Goal: Task Accomplishment & Management: Manage account settings

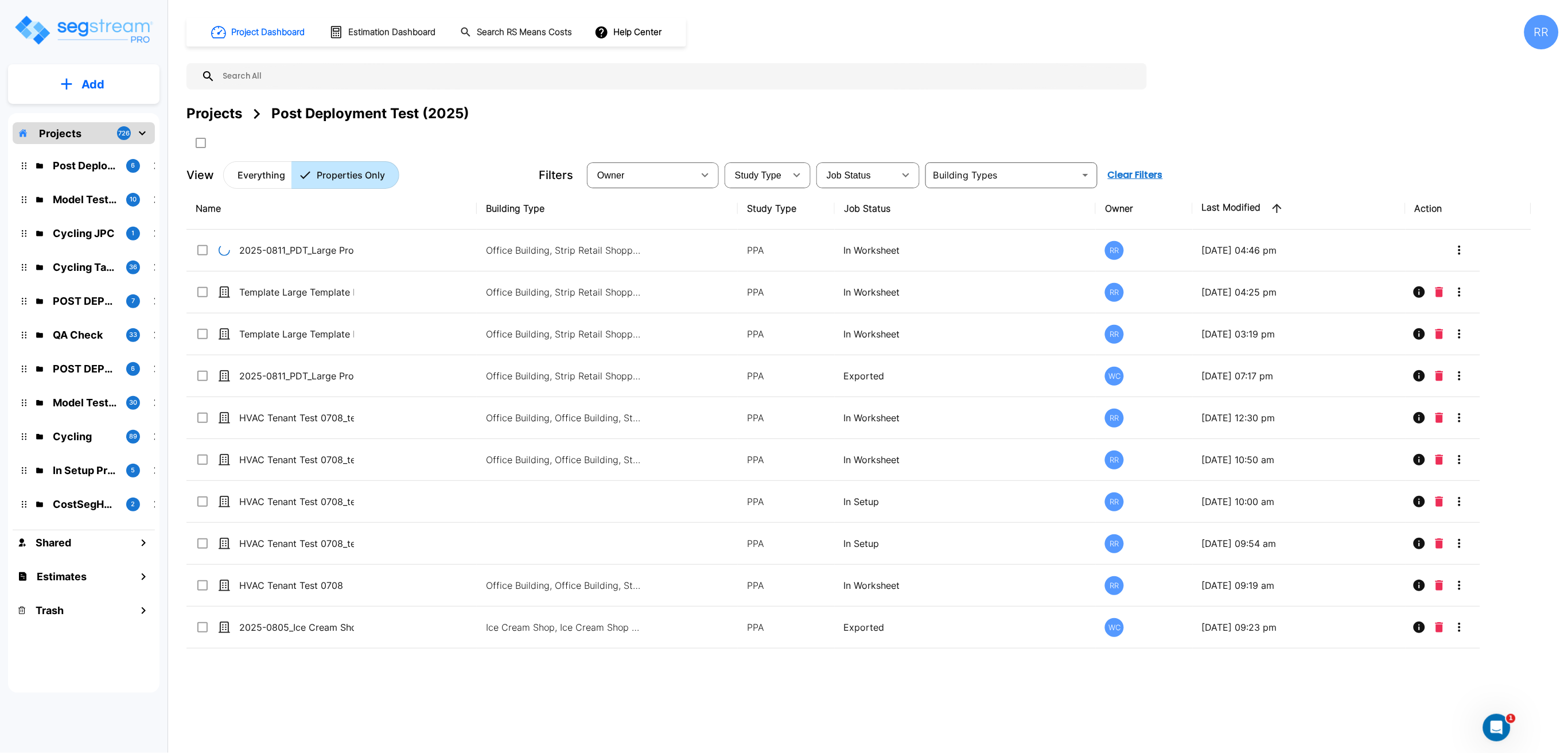
click at [1498, 724] on icon "Open Intercom Messenger" at bounding box center [1497, 727] width 19 height 19
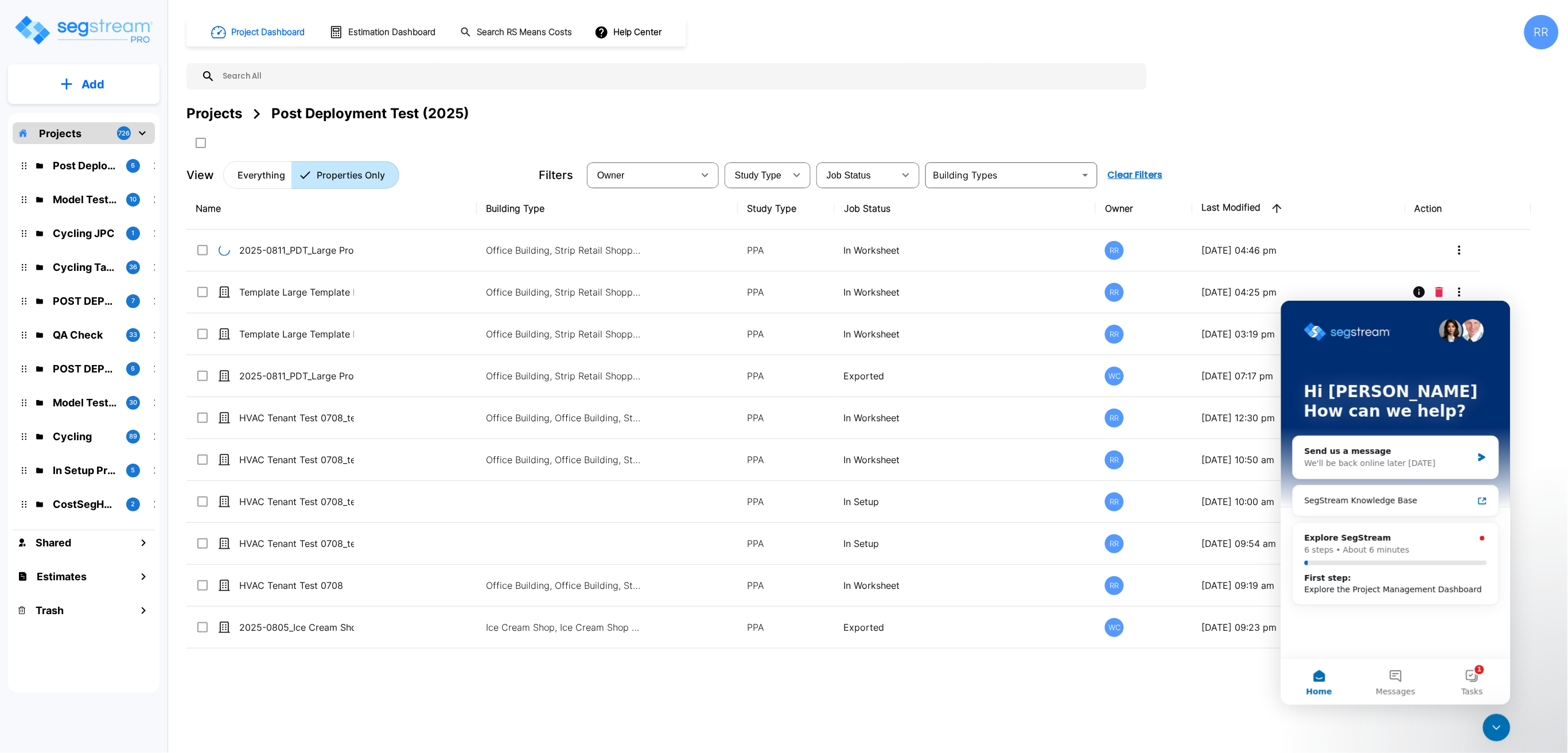
click at [1499, 729] on icon "Close Intercom Messenger" at bounding box center [1496, 727] width 14 height 14
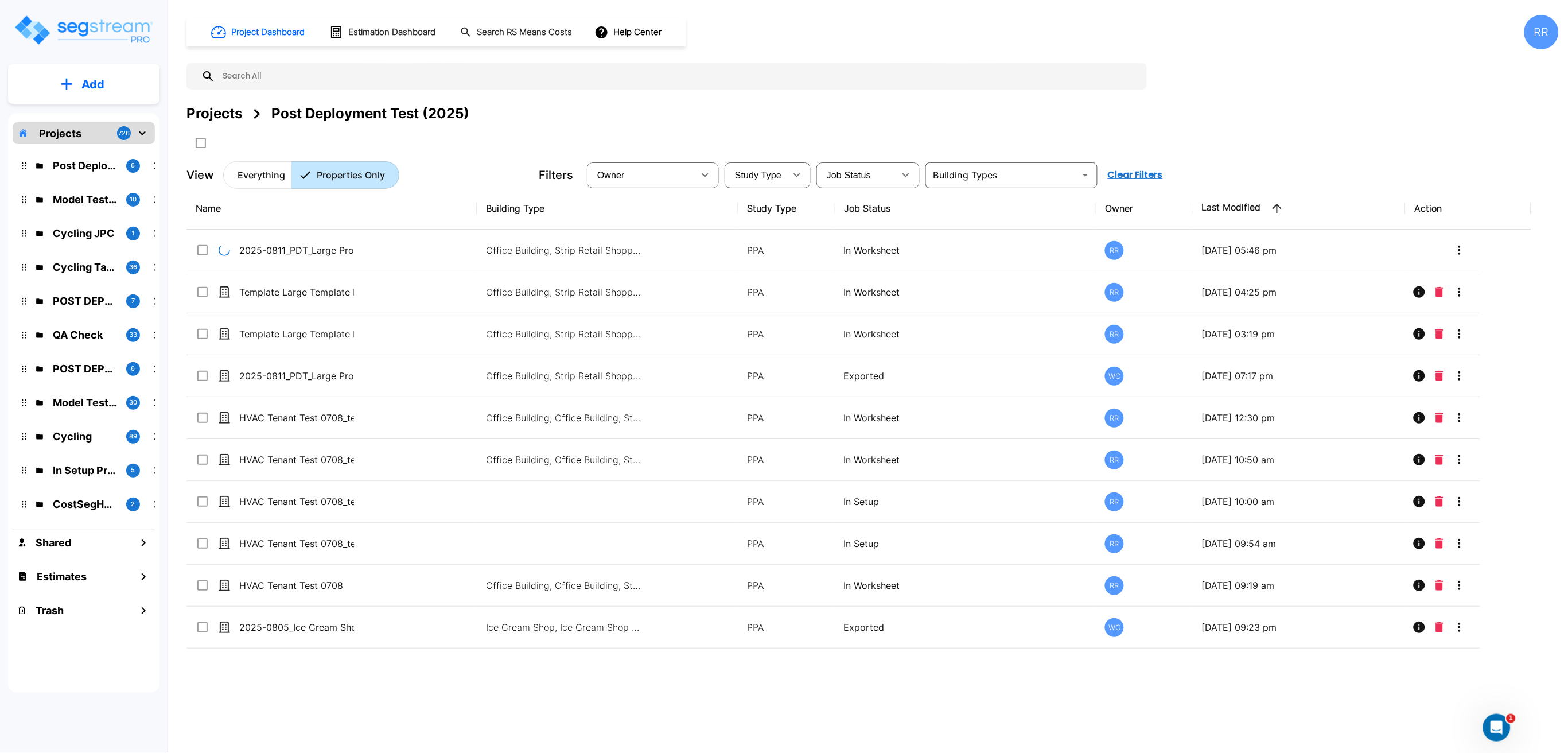
drag, startPoint x: 1246, startPoint y: 118, endPoint x: 1287, endPoint y: 160, distance: 58.7
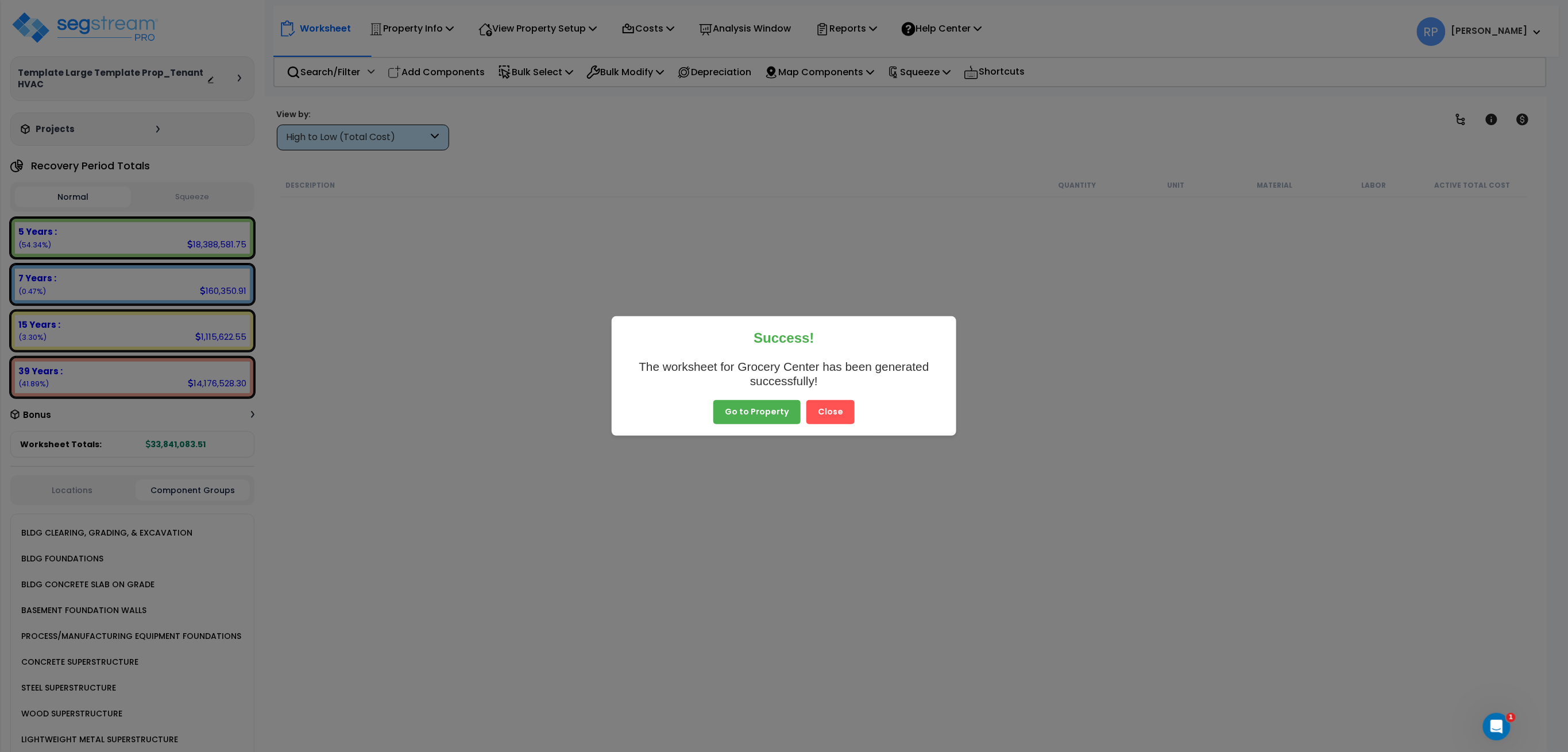
scroll to position [6738, 0]
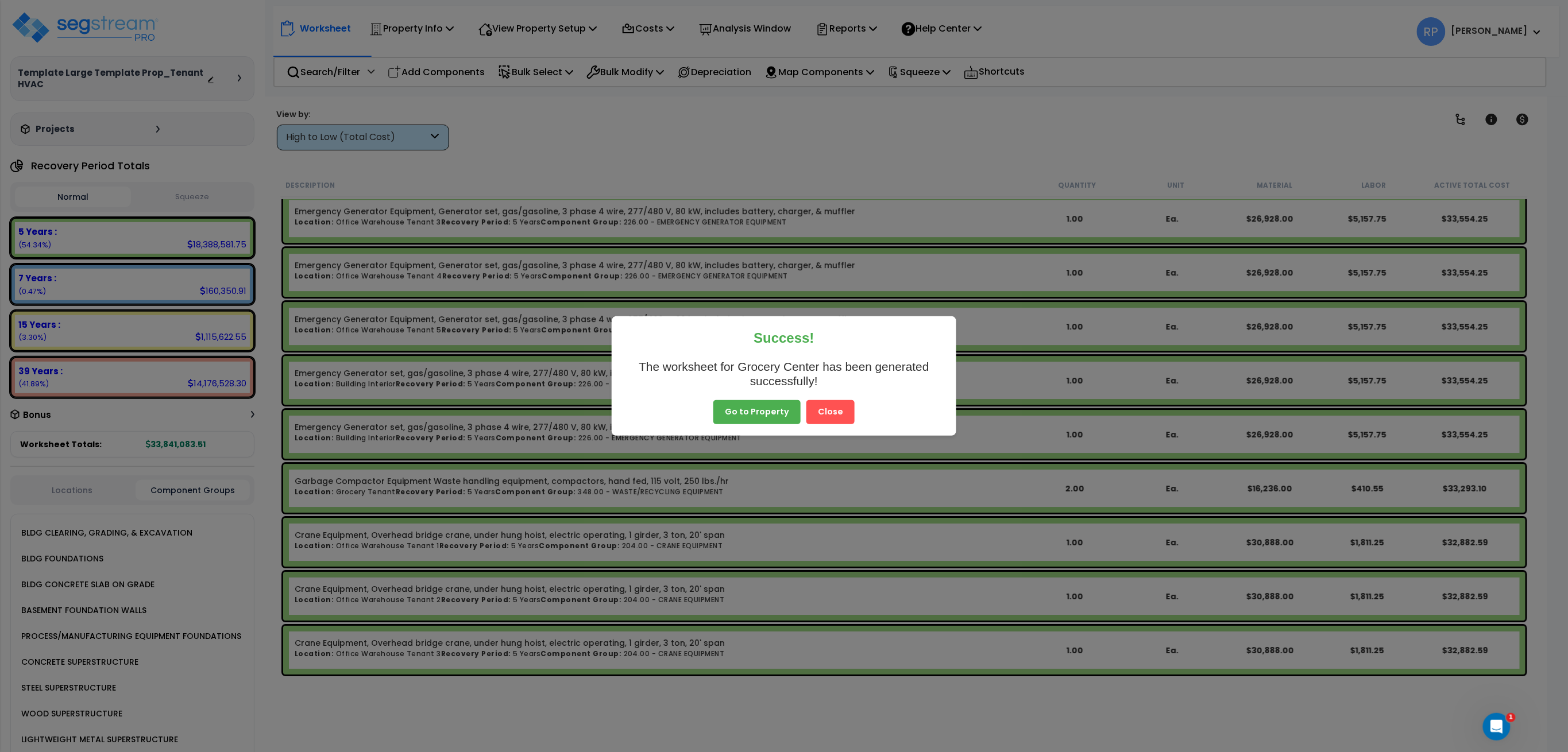
click at [818, 417] on button "Close" at bounding box center [830, 412] width 48 height 24
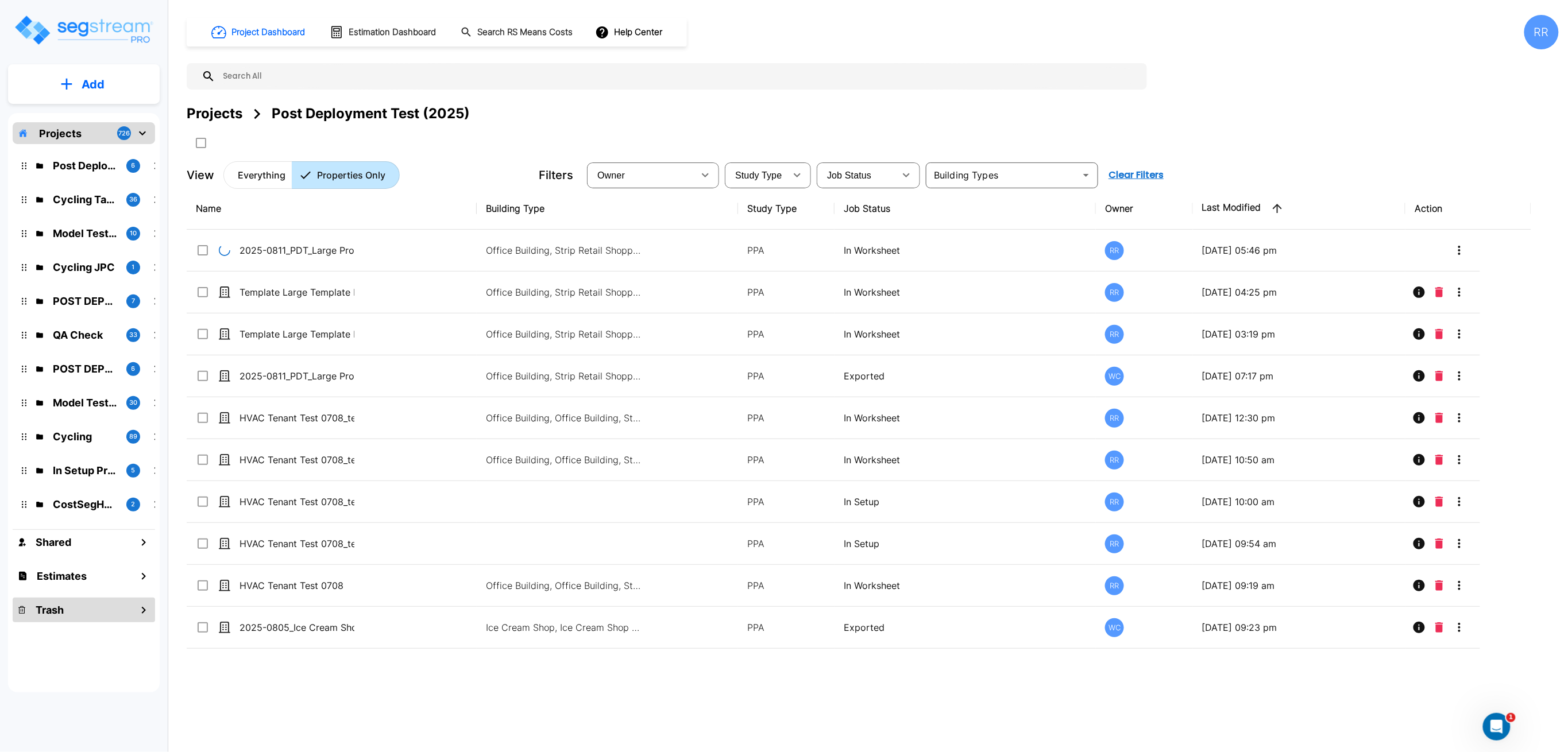
click at [42, 605] on h1 "Trash" at bounding box center [49, 610] width 28 height 15
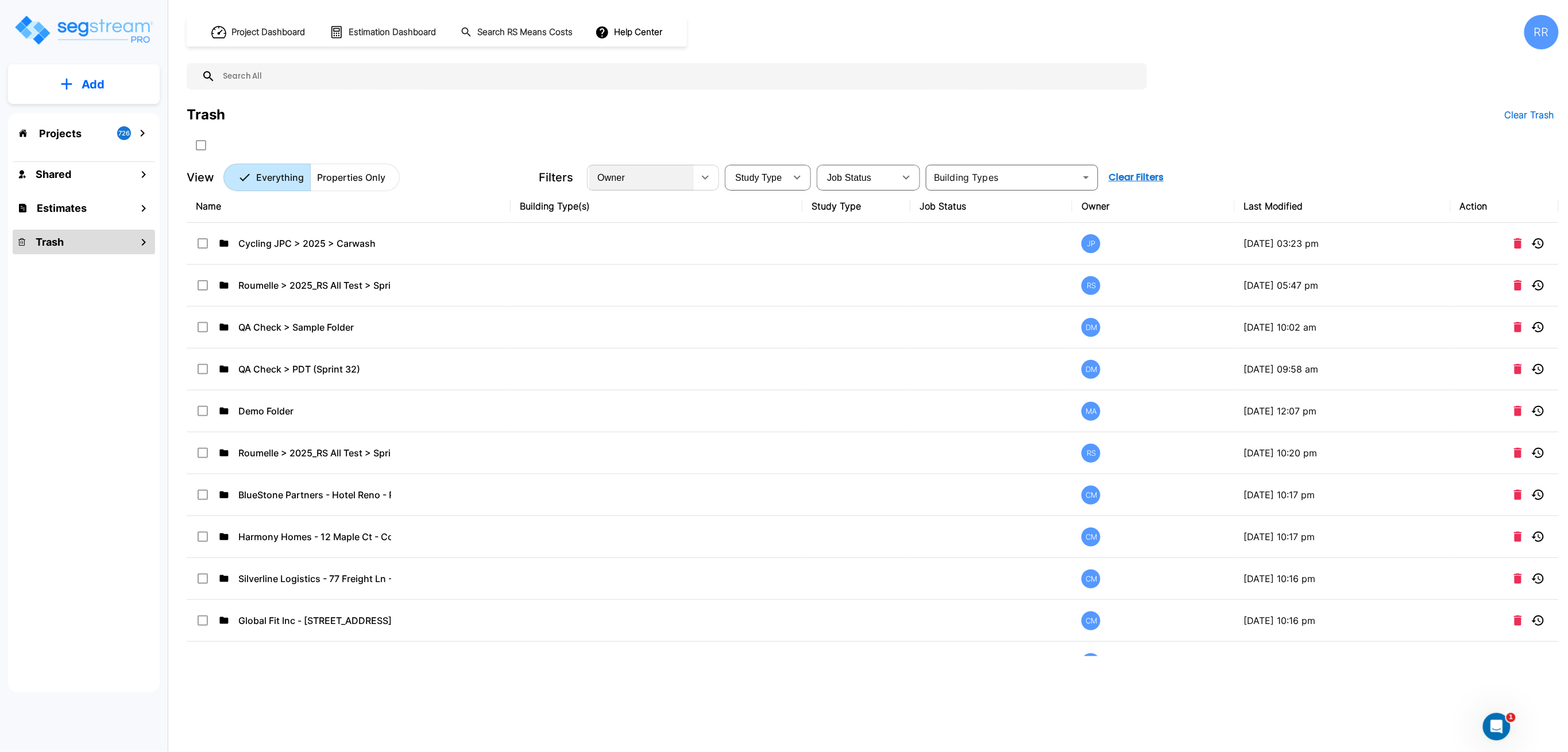
click at [693, 177] on div "Owner" at bounding box center [642, 178] width 105 height 32
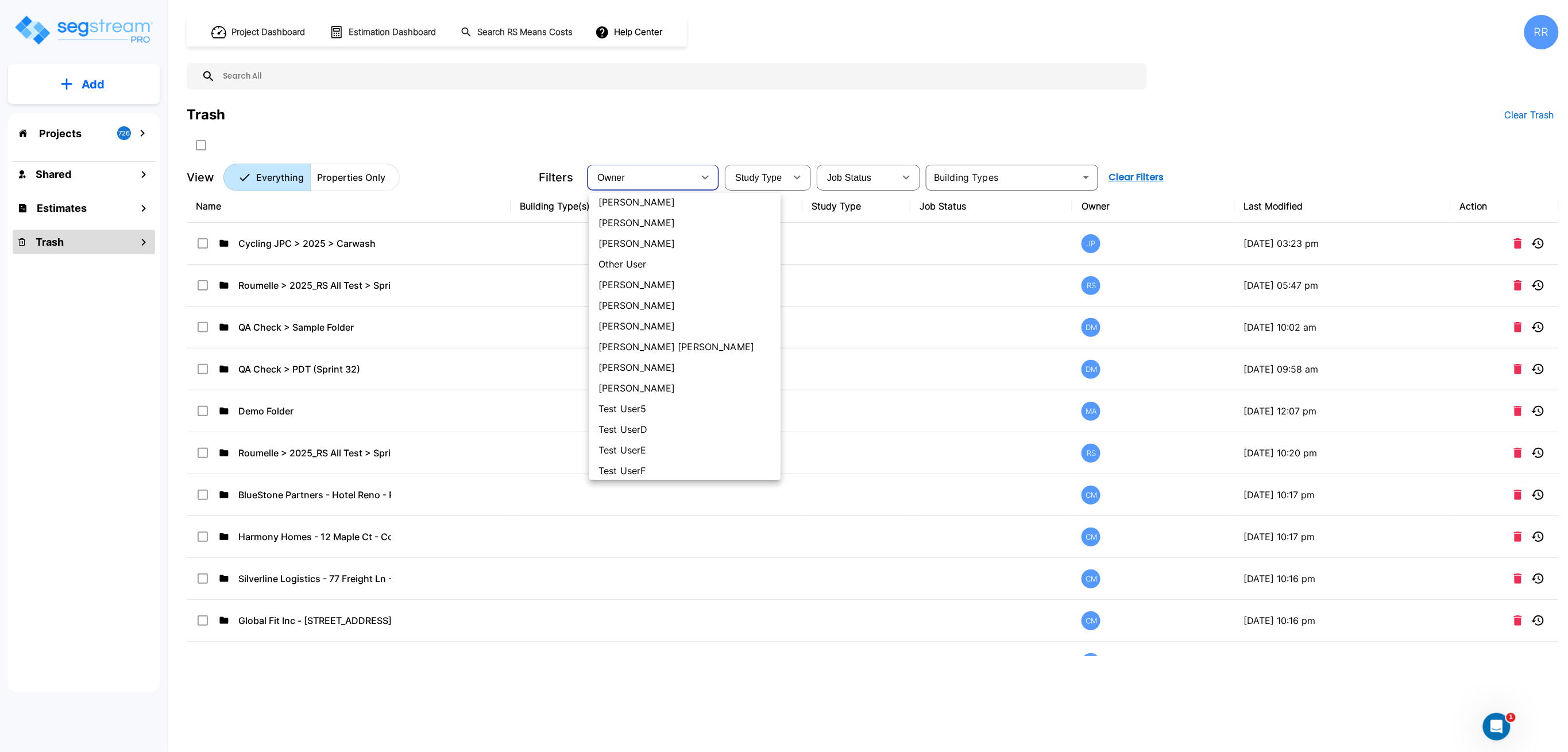
scroll to position [573, 0]
click at [653, 380] on li "[PERSON_NAME] [PERSON_NAME]" at bounding box center [684, 379] width 191 height 21
type input "164"
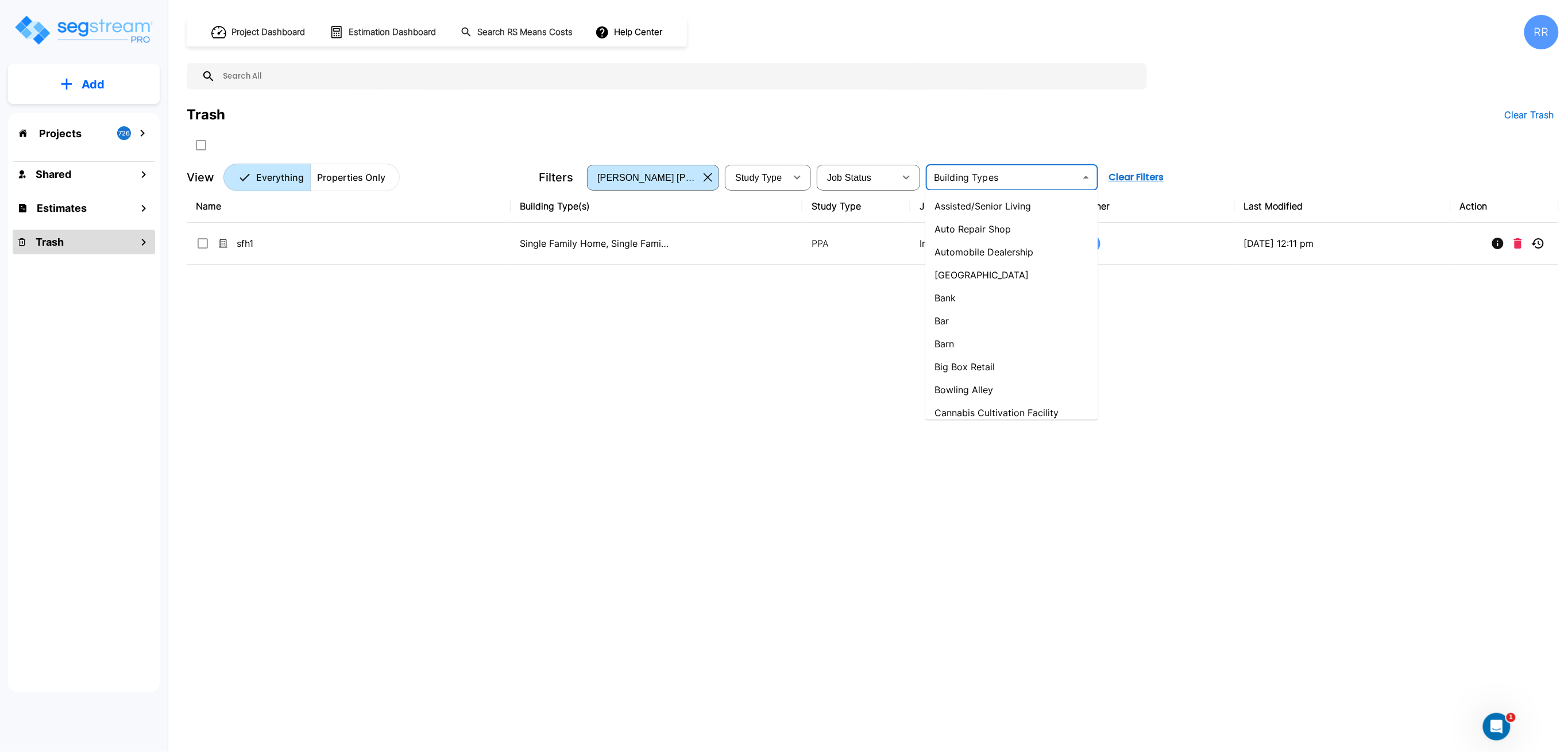
click at [971, 178] on input "text" at bounding box center [1002, 178] width 147 height 16
click at [359, 188] on button "Properties Only" at bounding box center [355, 177] width 90 height 27
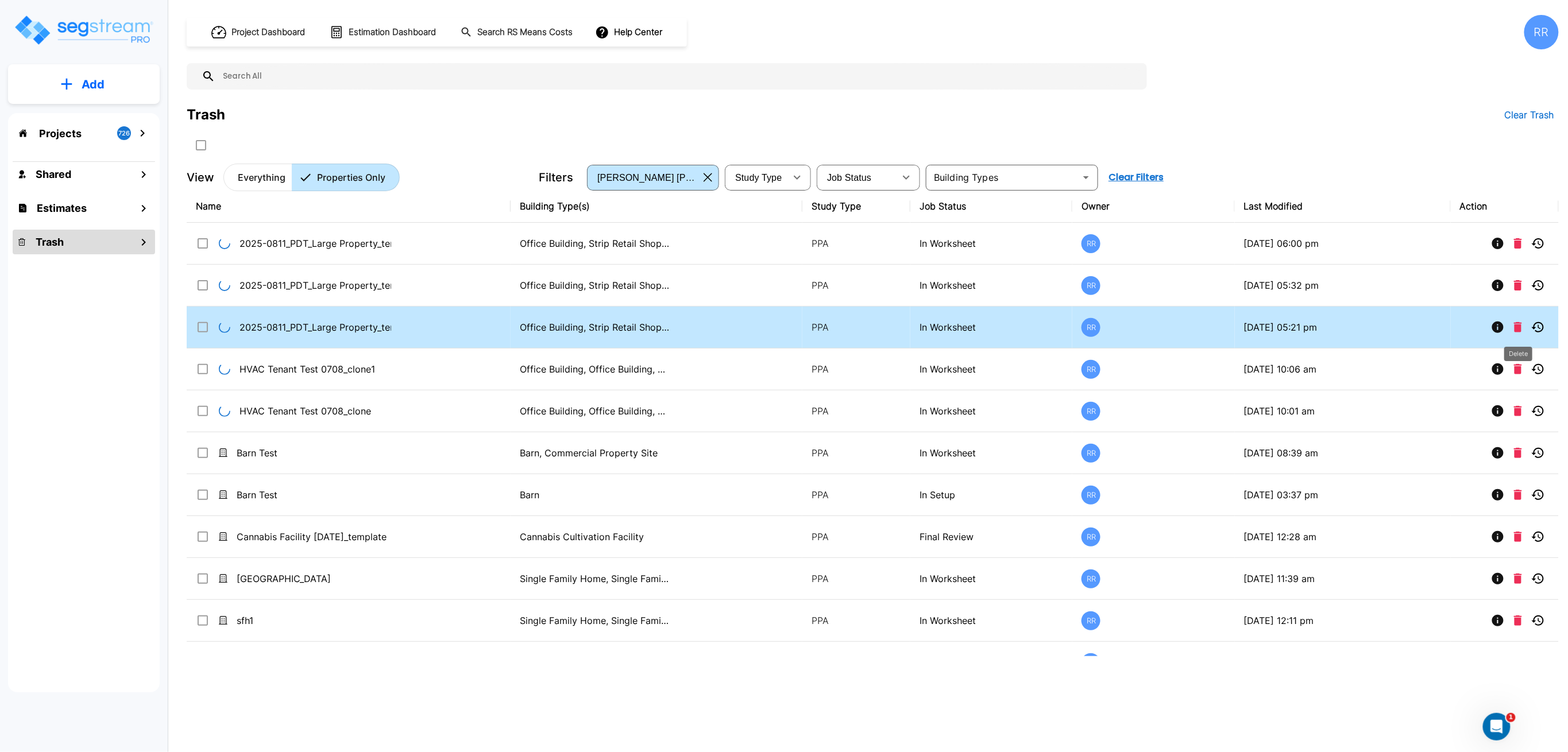
click at [1516, 322] on icon "Delete" at bounding box center [1518, 327] width 8 height 10
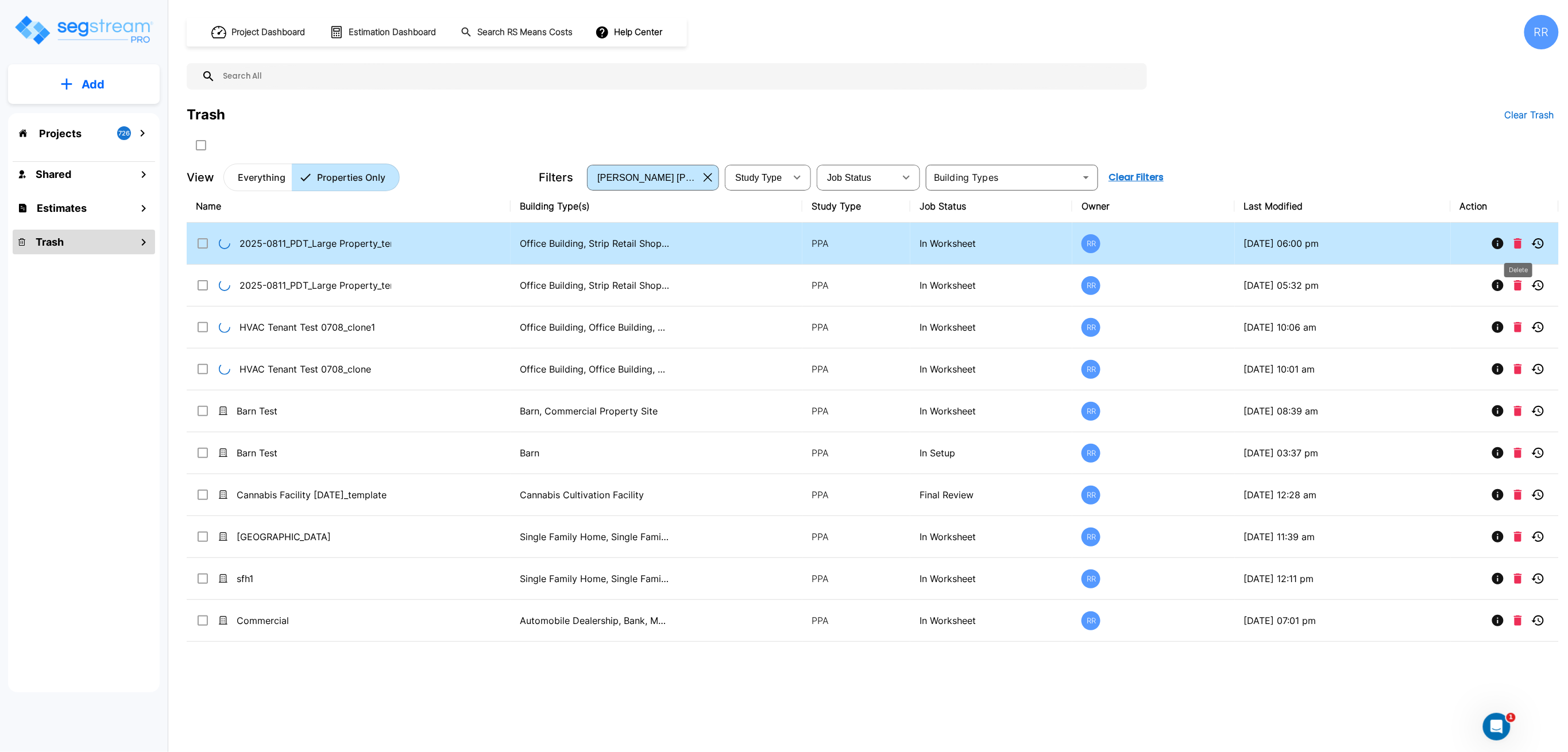
click at [1516, 245] on icon "Delete" at bounding box center [1518, 243] width 8 height 10
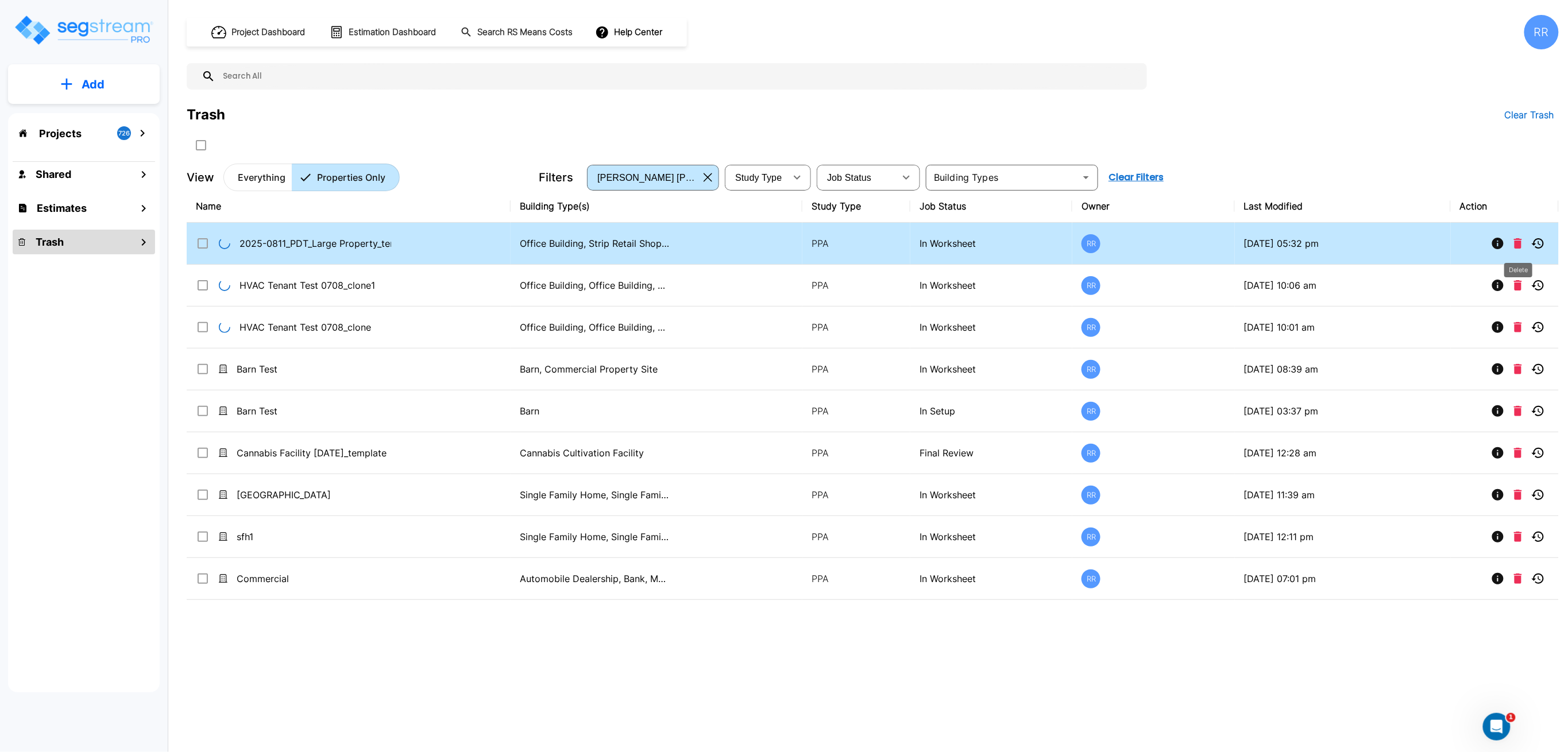
click at [1516, 242] on icon "Delete" at bounding box center [1518, 243] width 8 height 10
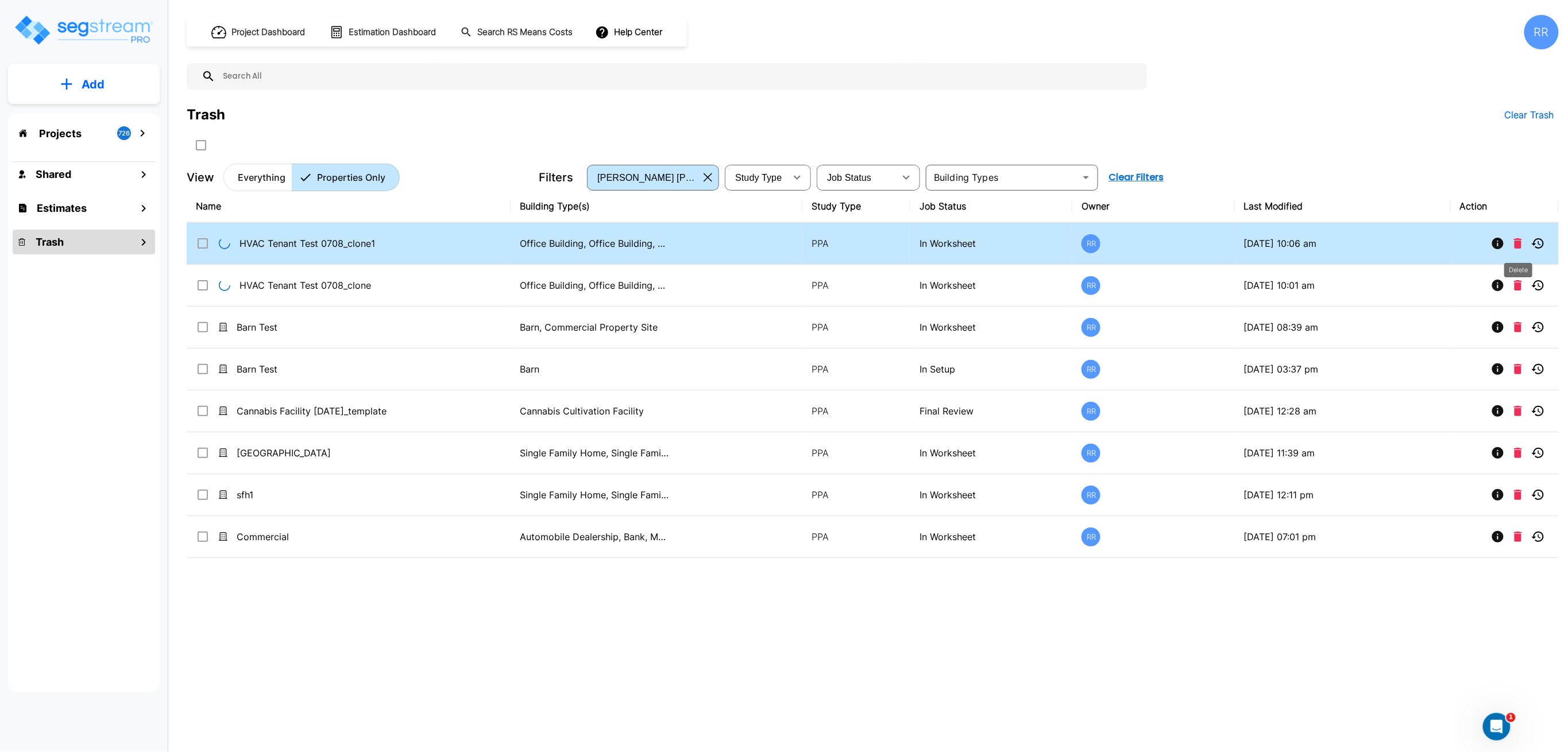
click at [1516, 242] on icon "Delete" at bounding box center [1518, 243] width 8 height 10
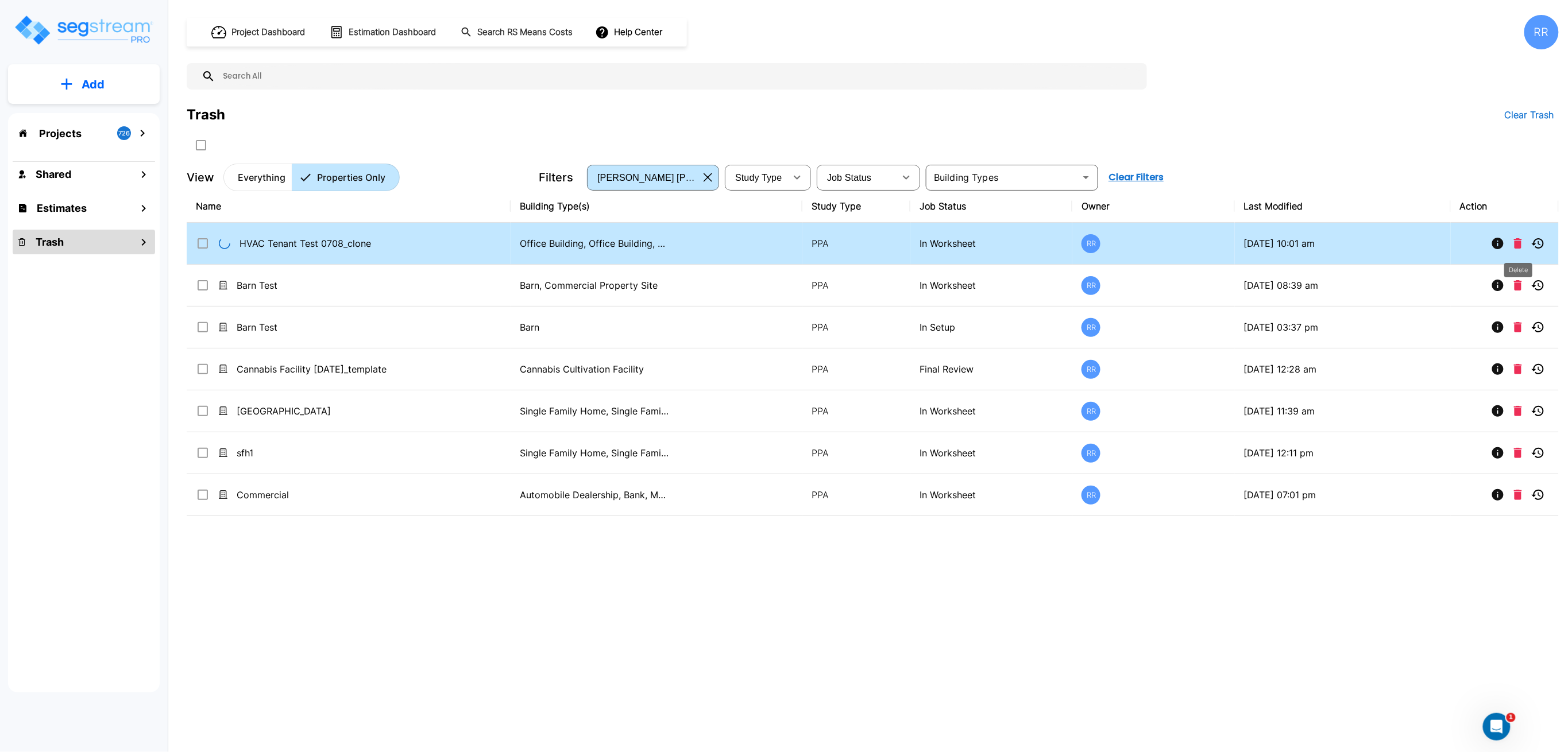
click at [1519, 240] on icon "Delete" at bounding box center [1518, 243] width 8 height 10
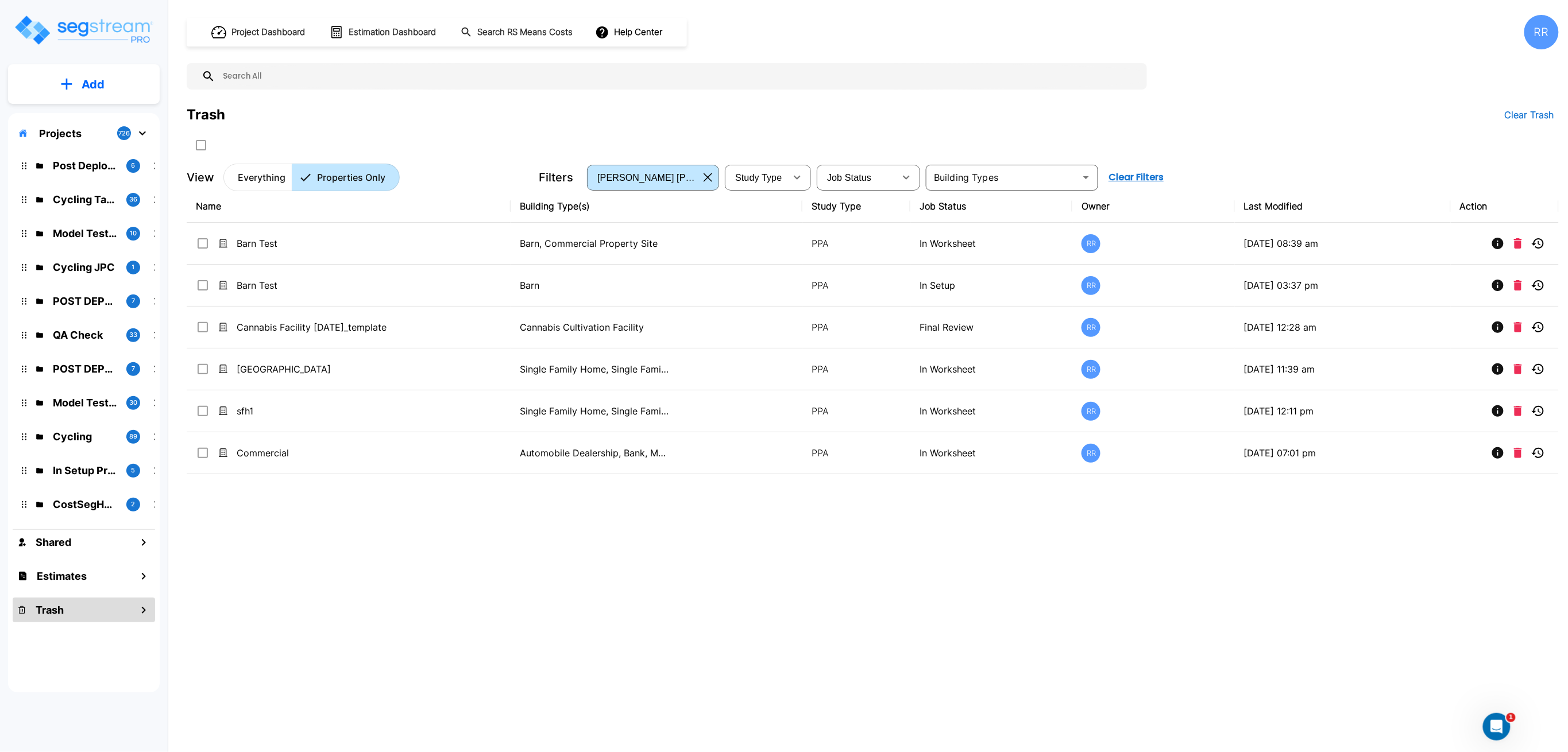
click at [52, 168] on div "Post Deployment Test (2025) 6" at bounding box center [93, 165] width 142 height 15
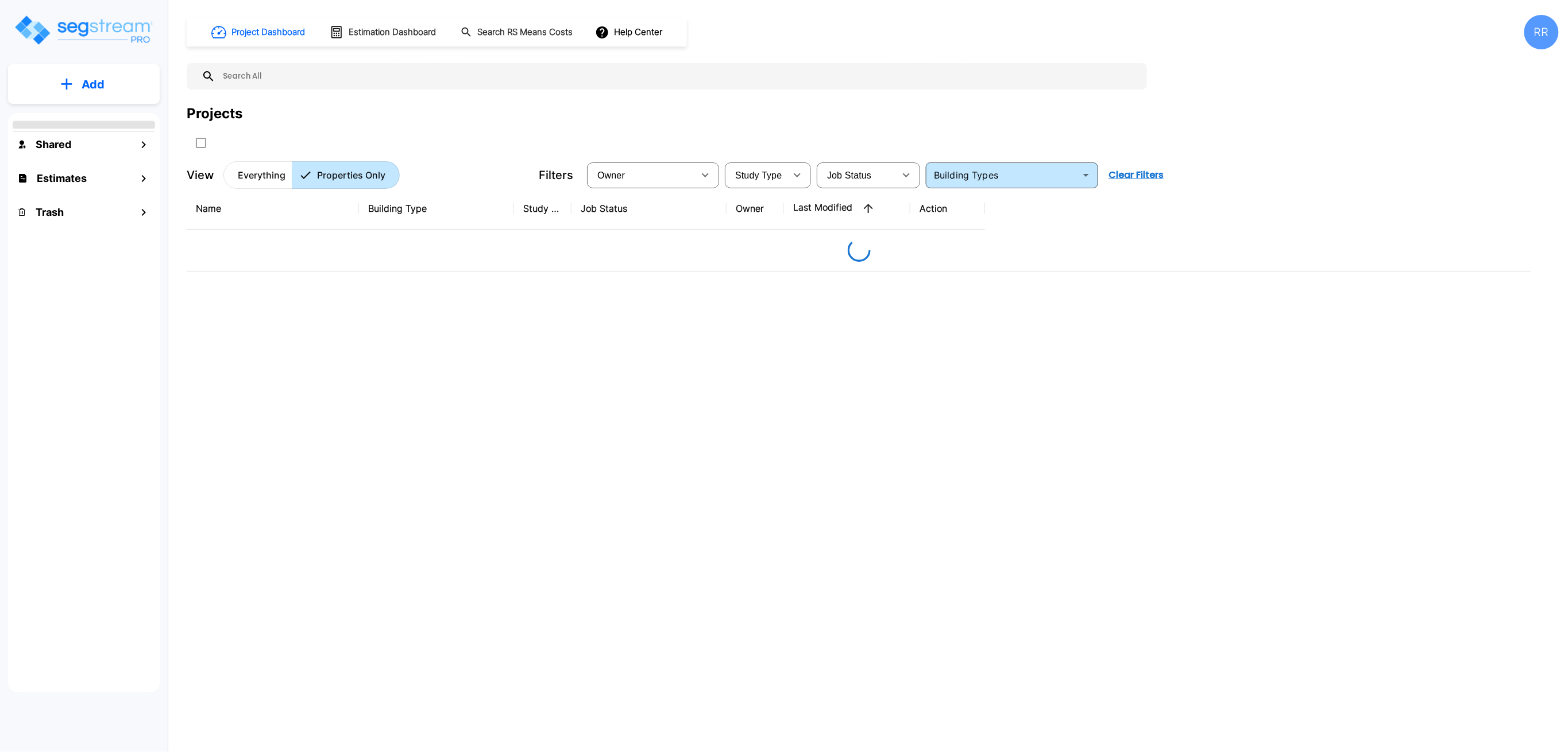
type input "Strip Retail Shopping Center"
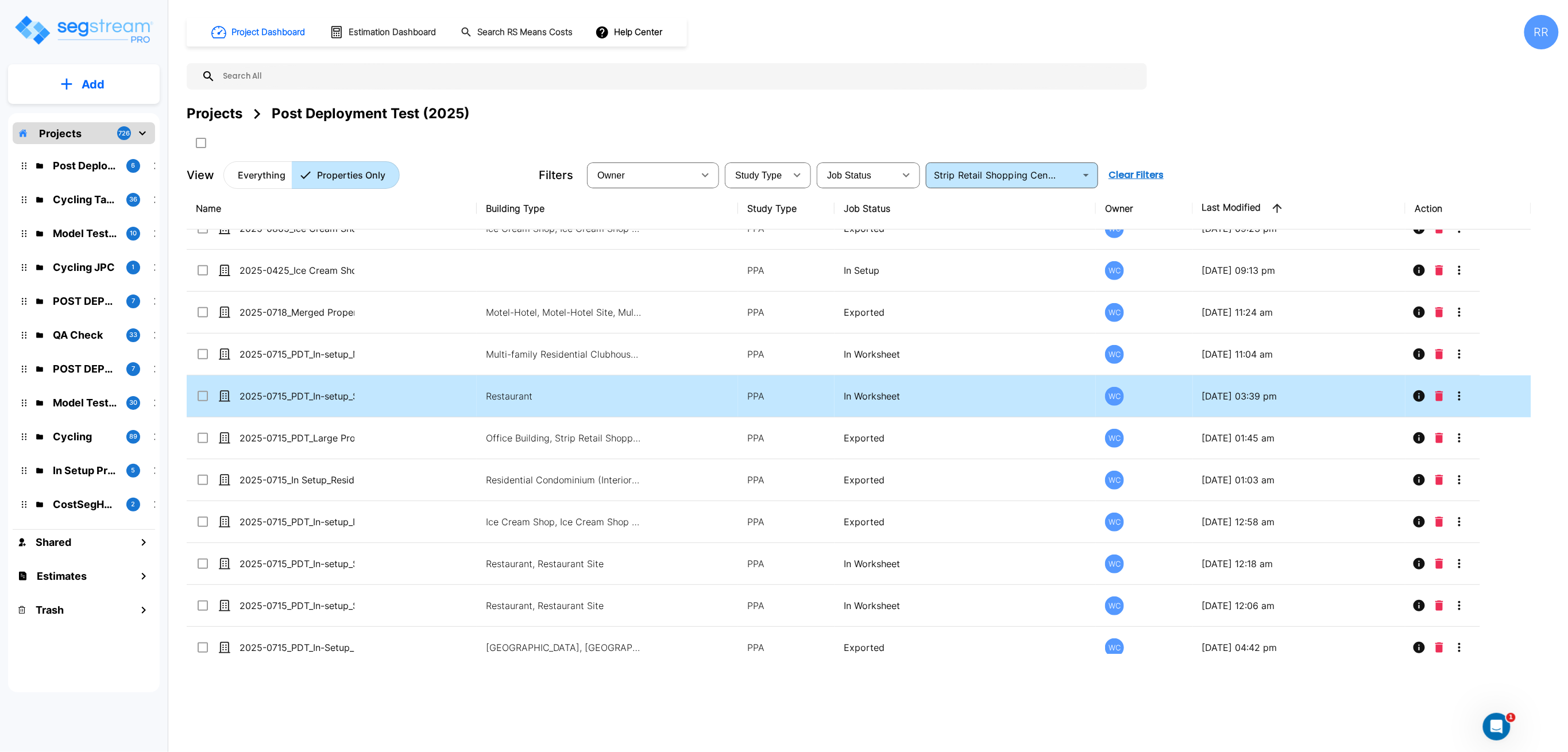
scroll to position [383, 0]
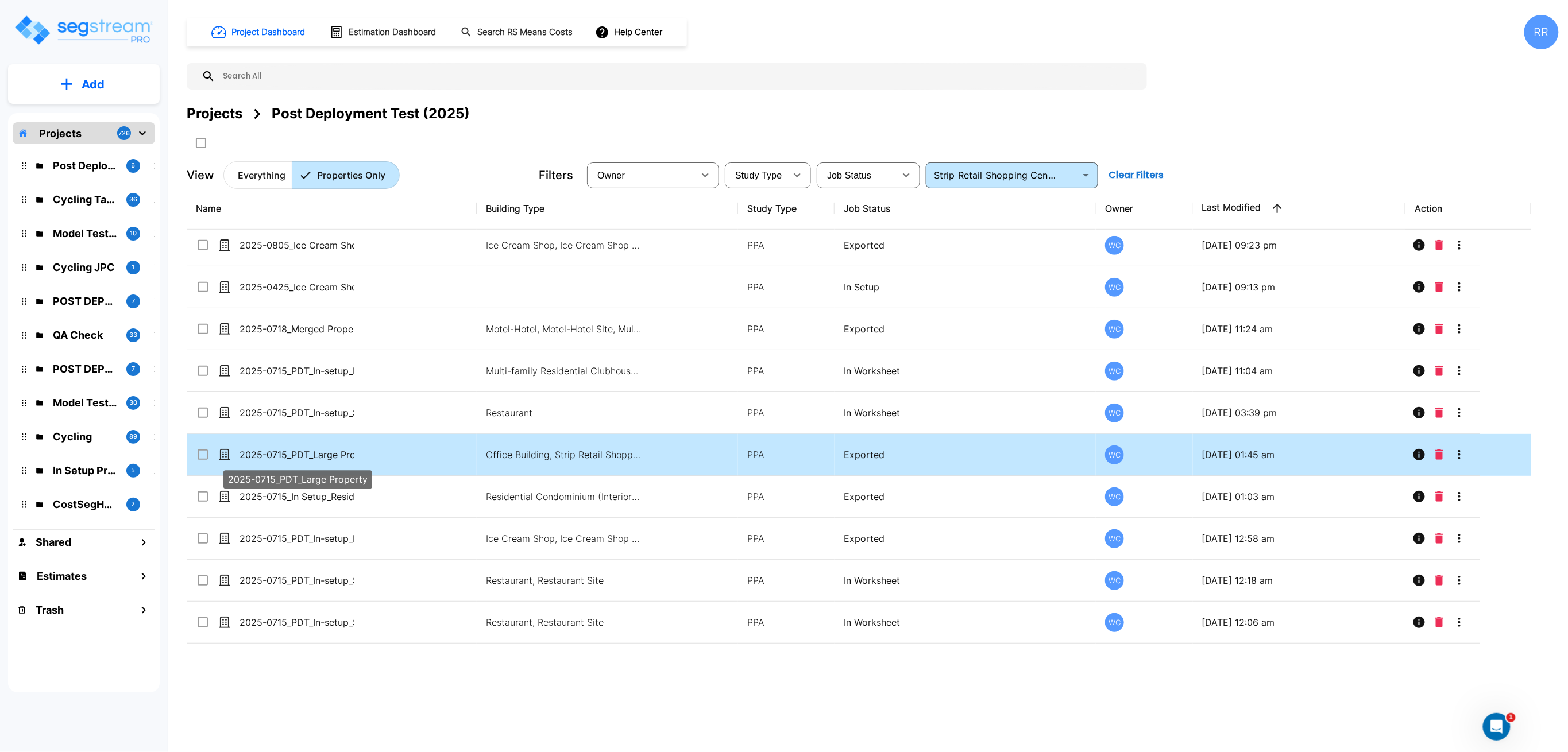
click at [328, 456] on p "2025-0715_PDT_Large Property" at bounding box center [297, 455] width 115 height 14
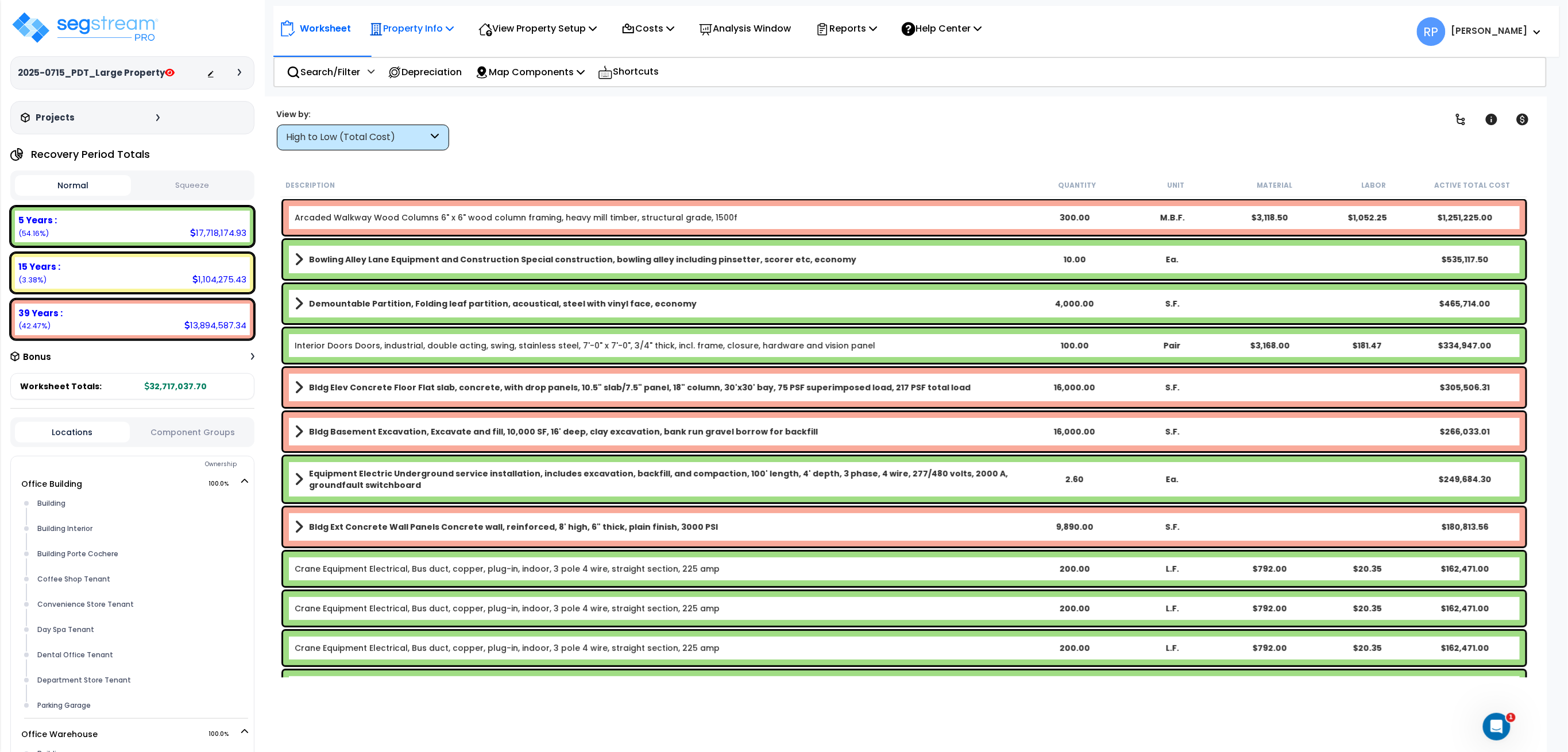
click at [447, 29] on p "Property Info" at bounding box center [412, 28] width 84 height 15
click at [448, 125] on link "Clone property" at bounding box center [420, 127] width 114 height 23
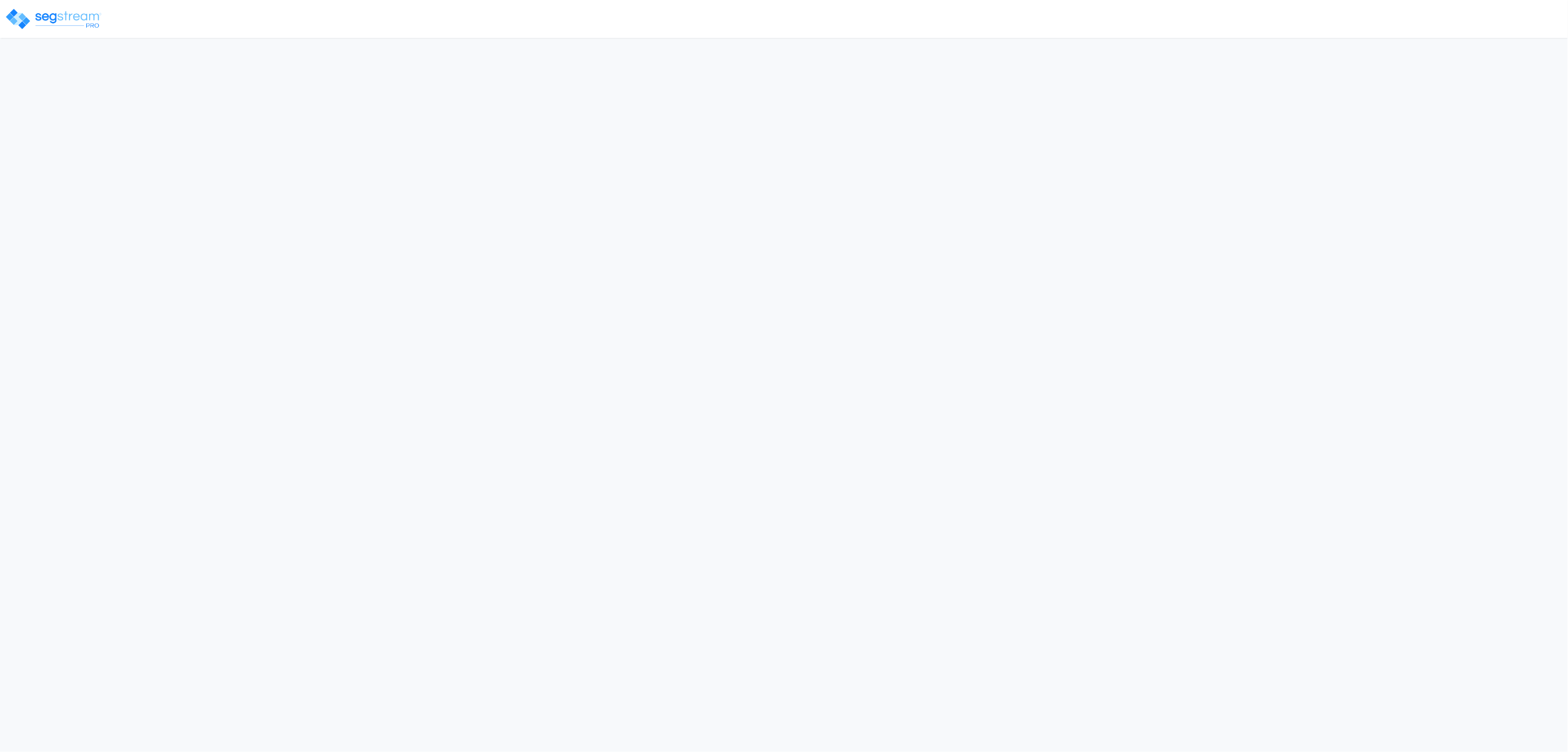
select select "2025"
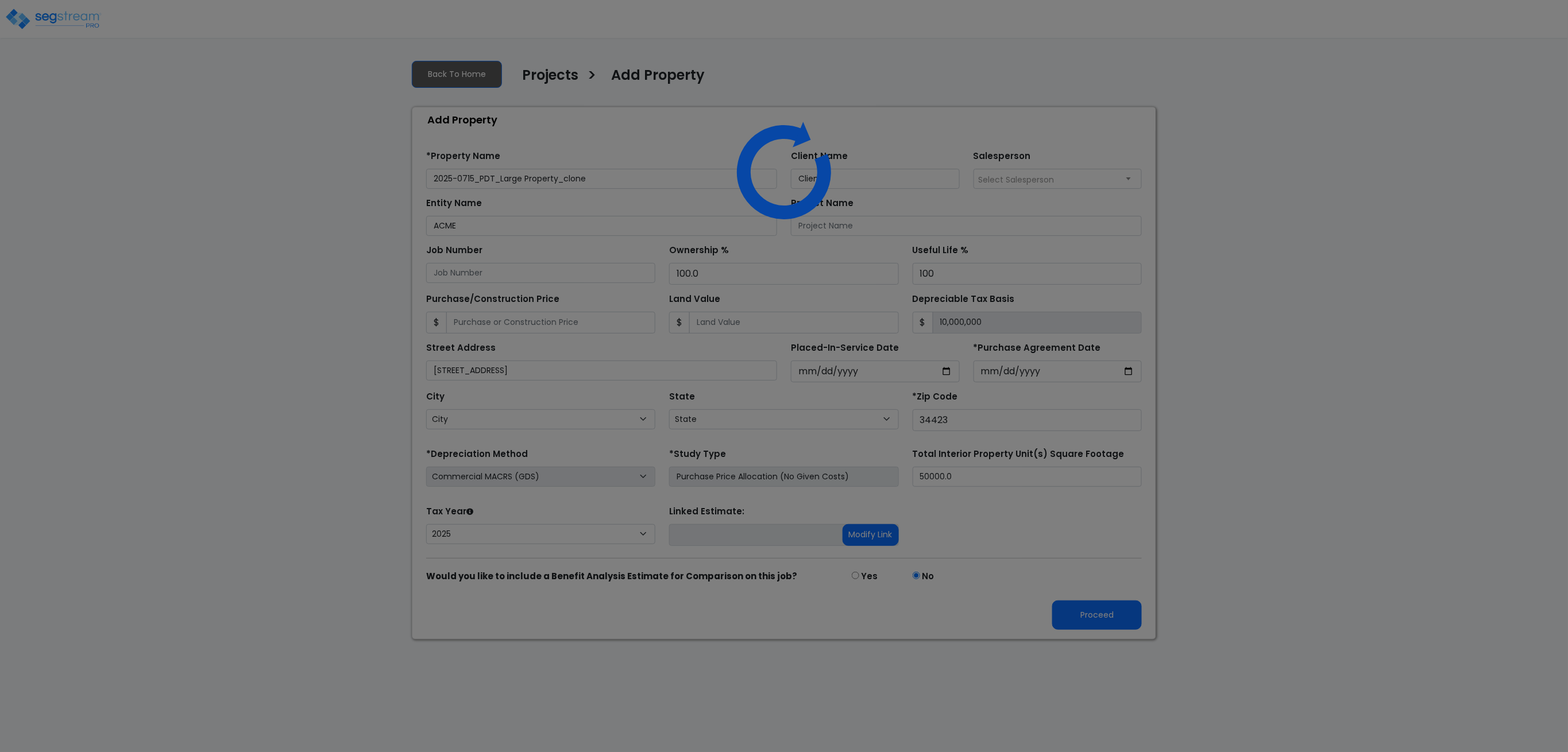
select select "FL"
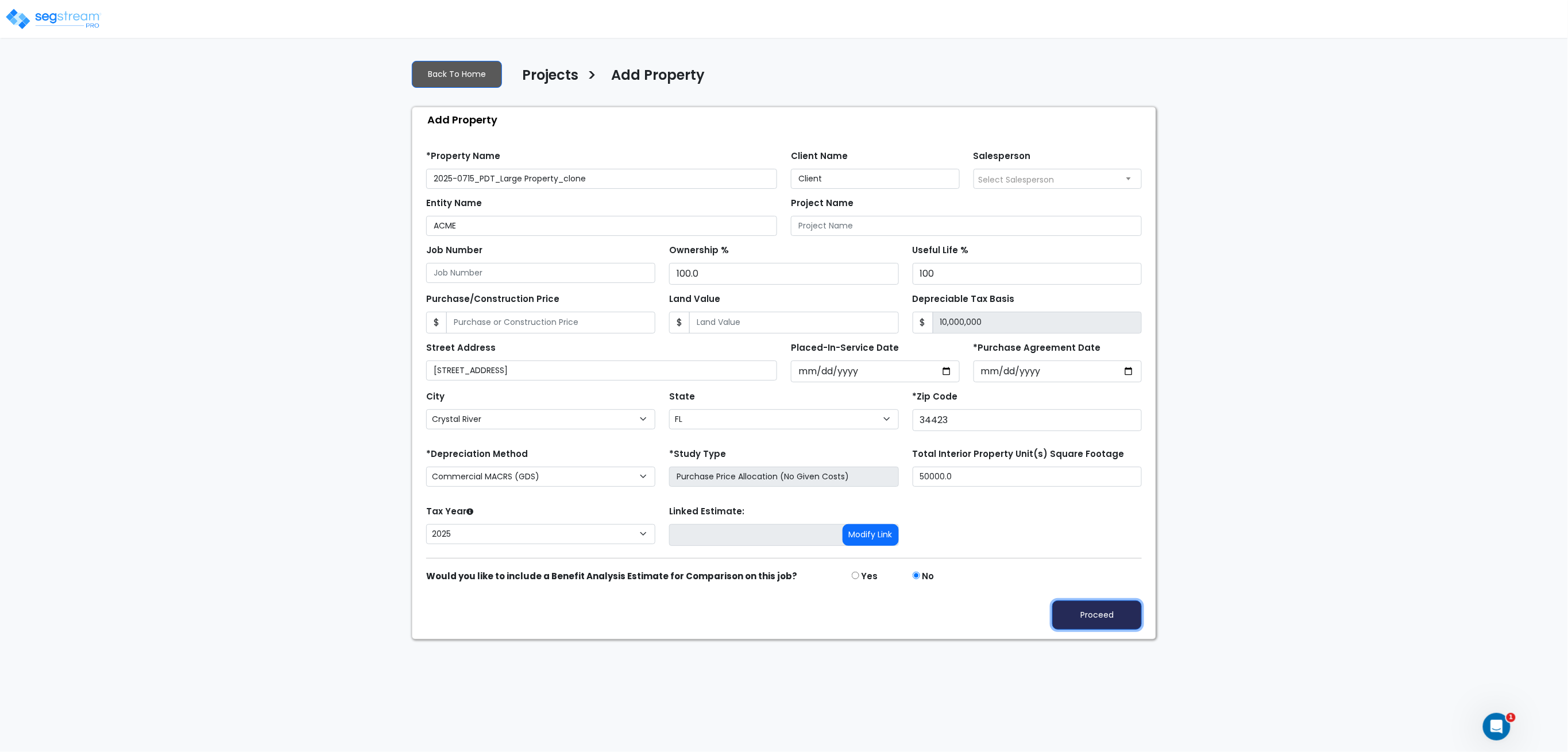
click at [1086, 621] on button "Proceed" at bounding box center [1097, 616] width 90 height 29
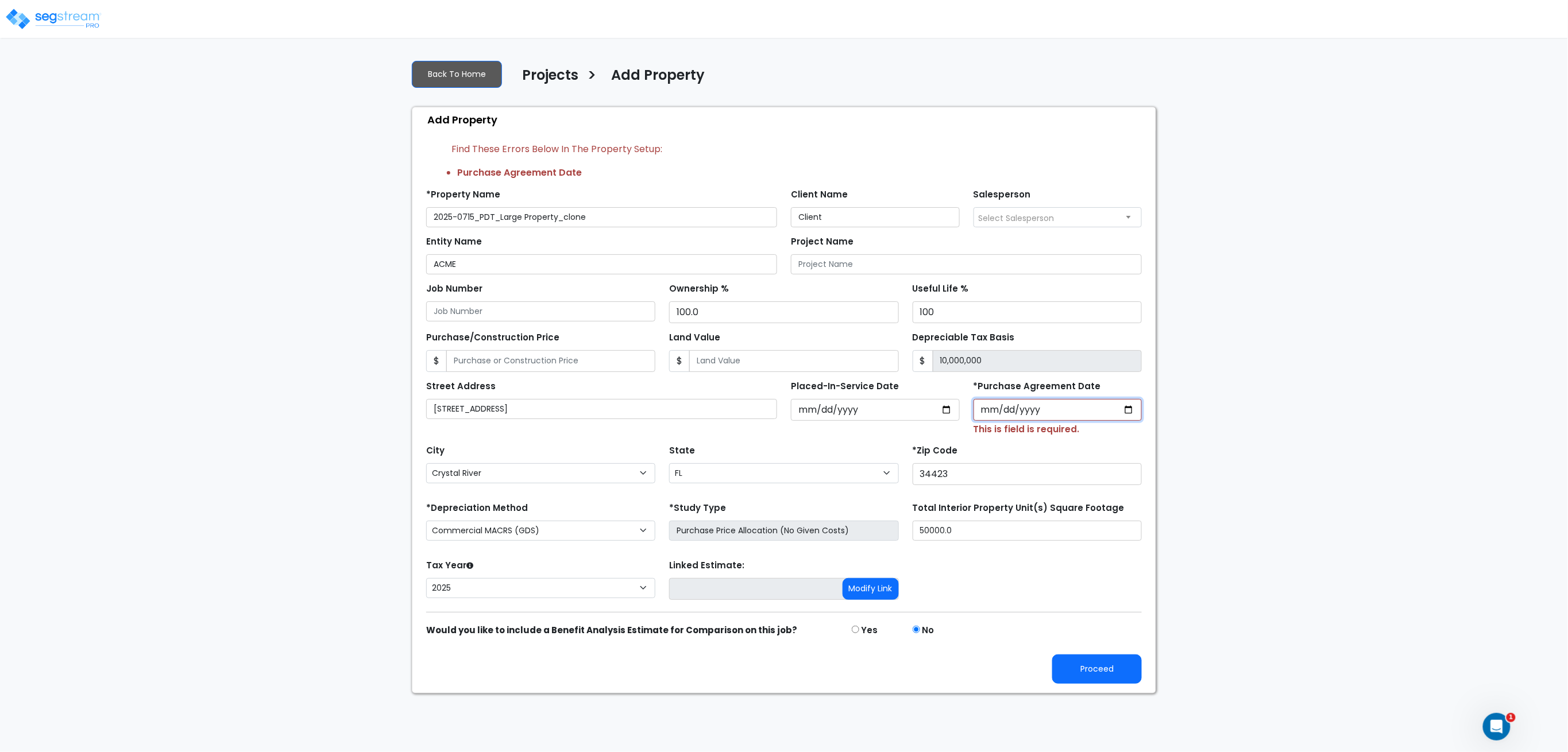
click at [1050, 403] on input "*Purchase Agreement Date" at bounding box center [1058, 410] width 169 height 22
type input "2025-07-16"
click at [1088, 661] on button "Proceed" at bounding box center [1097, 669] width 90 height 29
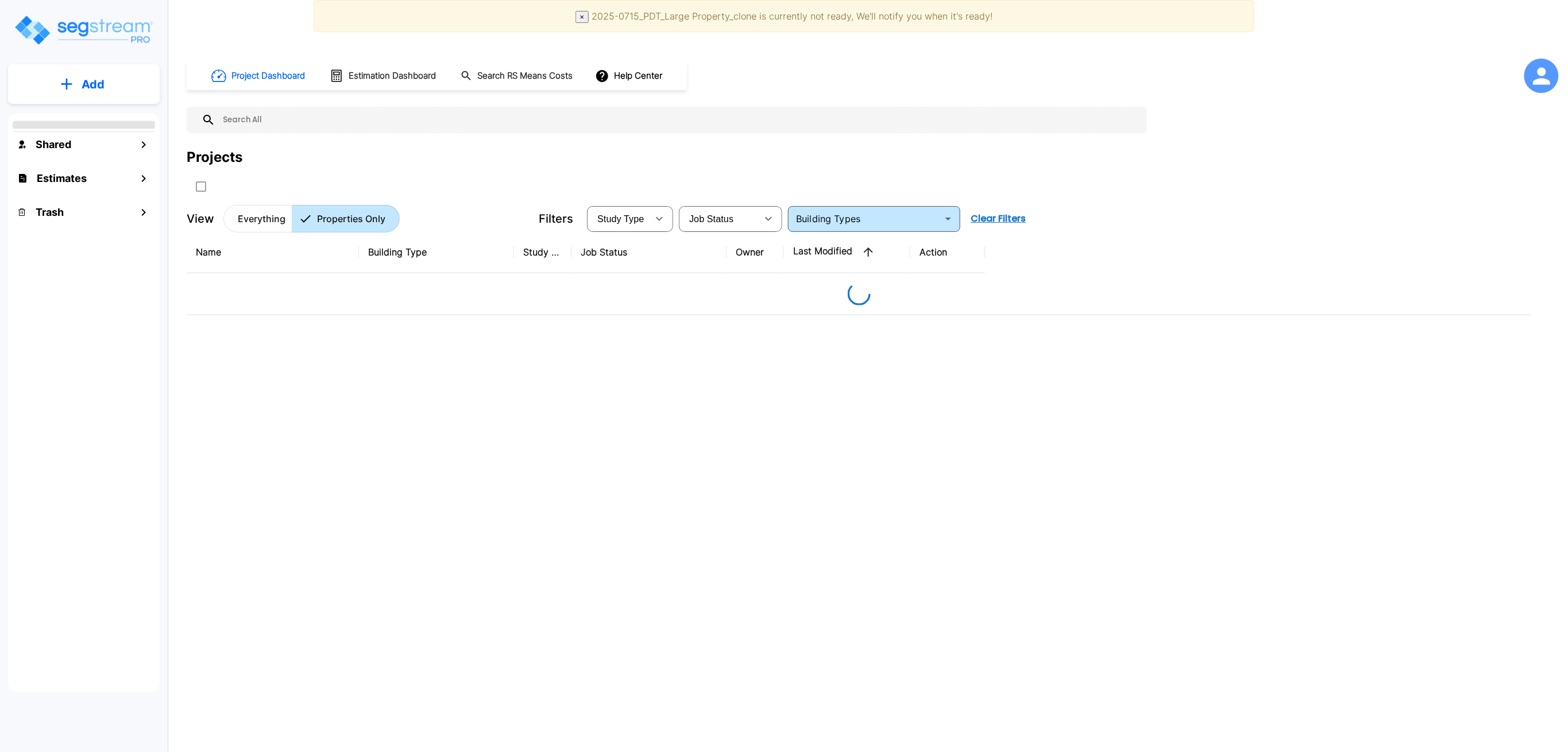
type input "Strip Retail Shopping Center"
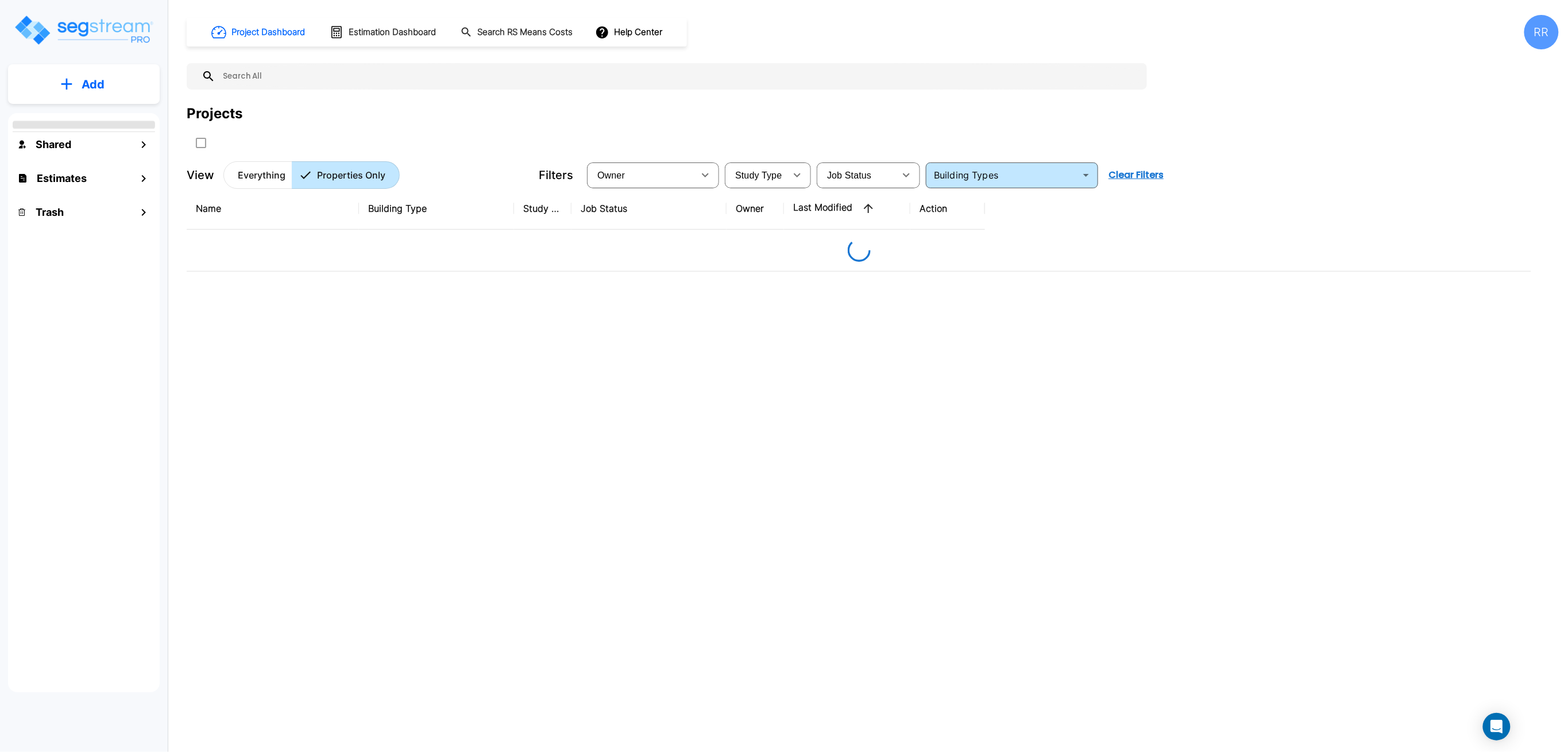
type input "Strip Retail Shopping Center"
